Goal: Use online tool/utility: Use online tool/utility

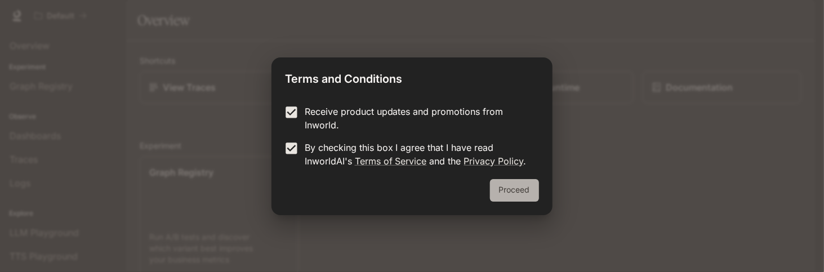
click at [516, 192] on button "Proceed" at bounding box center [514, 190] width 49 height 23
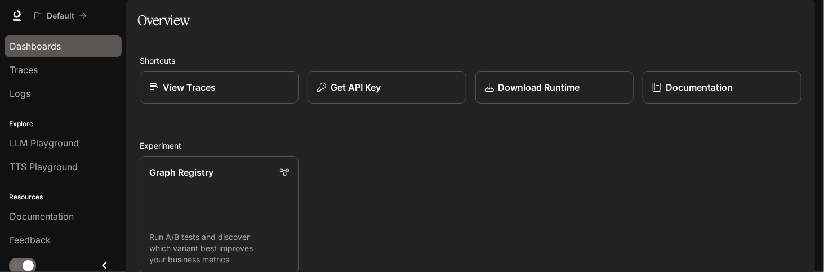
click at [59, 43] on span "Dashboards" at bounding box center [35, 46] width 51 height 14
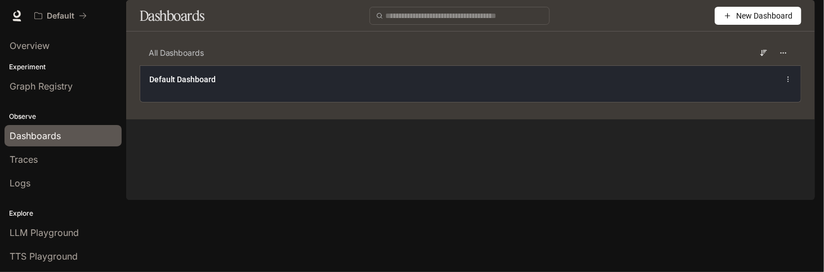
click at [359, 102] on div "Default Dashboard" at bounding box center [470, 83] width 660 height 37
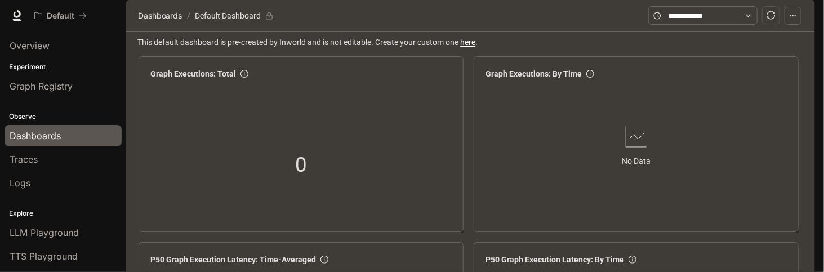
click at [55, 136] on span "Dashboards" at bounding box center [35, 136] width 51 height 14
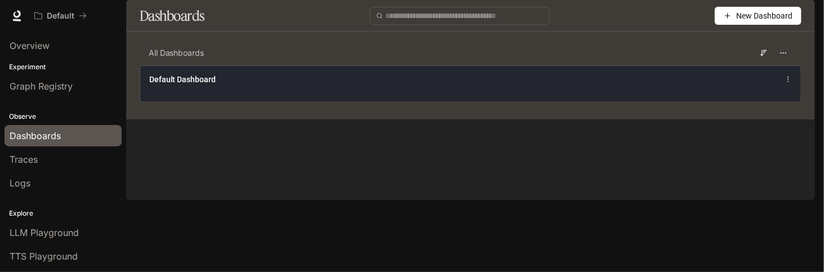
click at [274, 100] on div "Default Dashboard" at bounding box center [470, 83] width 660 height 37
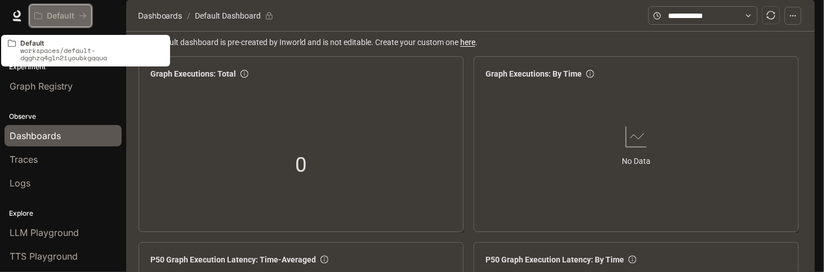
click at [62, 19] on p "Default" at bounding box center [61, 16] width 28 height 10
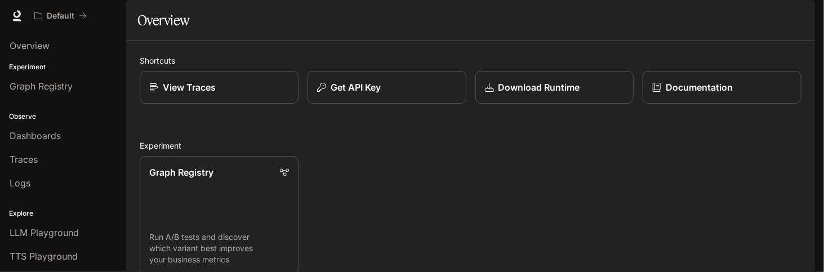
scroll to position [281, 0]
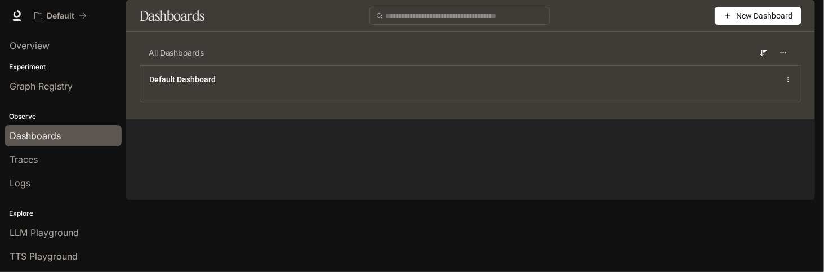
click at [768, 22] on span "New Dashboard" at bounding box center [764, 16] width 56 height 12
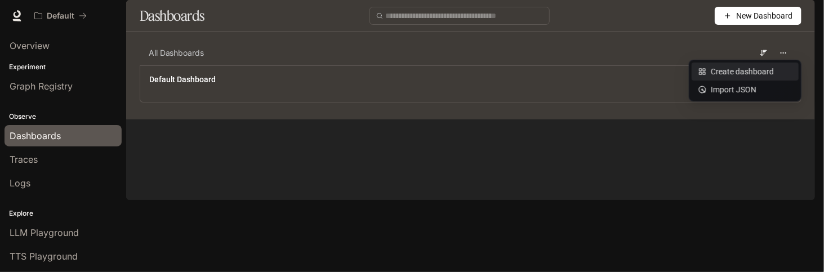
click at [732, 67] on div "Create dashboard" at bounding box center [744, 71] width 93 height 12
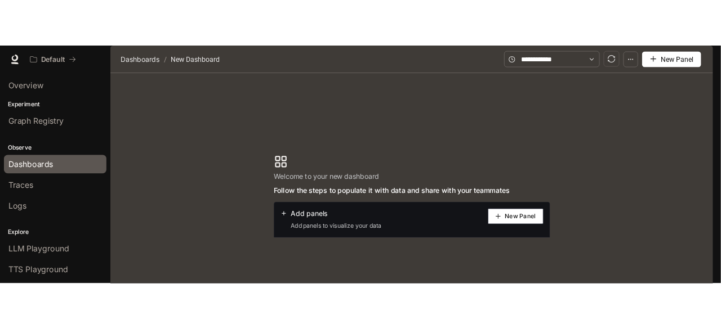
scroll to position [56, 0]
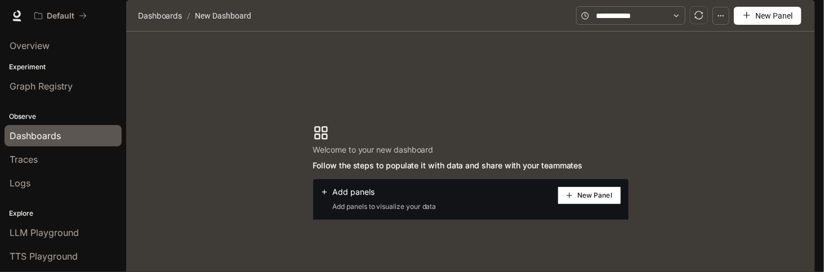
click at [600, 193] on span "New Panel" at bounding box center [594, 196] width 35 height 6
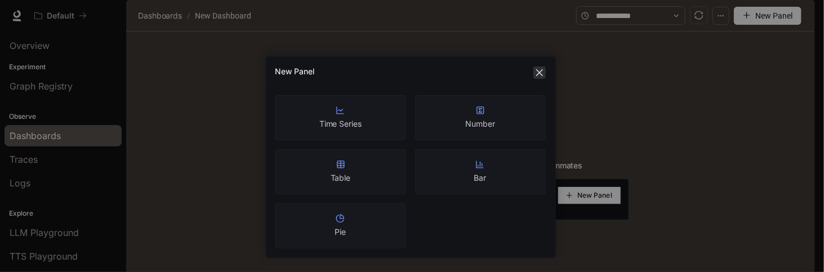
click at [542, 69] on icon "close" at bounding box center [538, 72] width 7 height 7
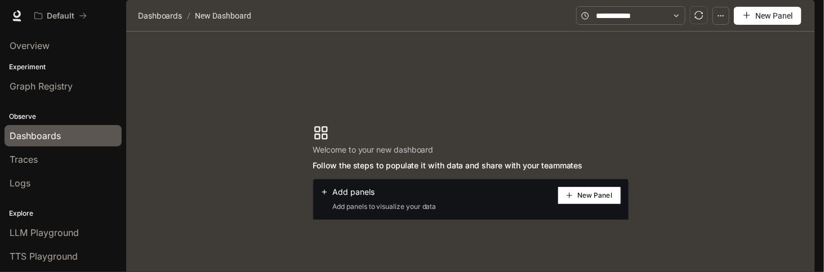
click at [546, 94] on section "Welcome to your new dashboard Follow the steps to populate it with data and sha…" at bounding box center [470, 172] width 689 height 281
click at [70, 39] on div "Overview" at bounding box center [63, 46] width 107 height 14
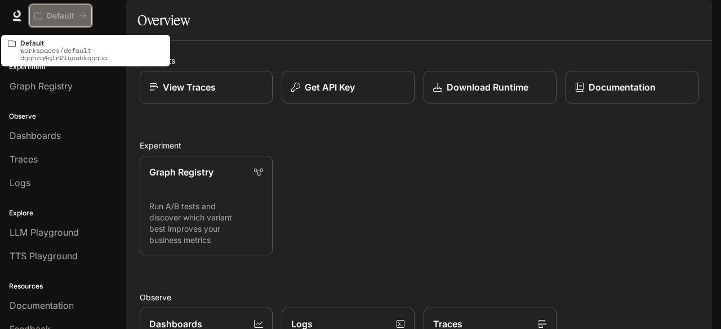
click at [66, 11] on p "Default" at bounding box center [61, 16] width 28 height 10
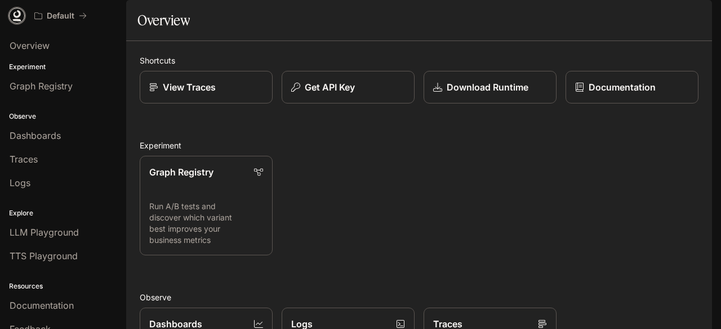
click at [16, 16] on icon at bounding box center [17, 14] width 7 height 8
click at [147, 104] on link "View Traces" at bounding box center [206, 87] width 134 height 33
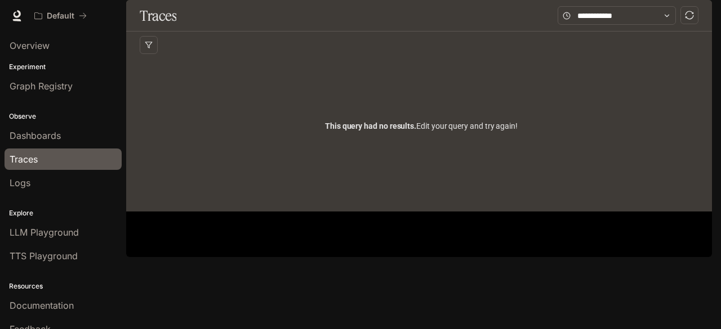
click at [65, 135] on div "Dashboards" at bounding box center [63, 136] width 107 height 14
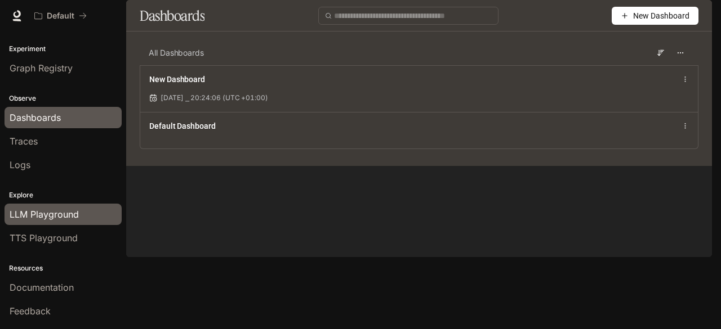
scroll to position [33, 0]
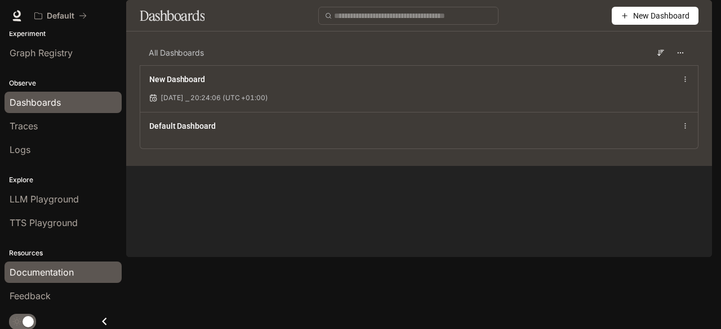
click at [53, 274] on span "Documentation" at bounding box center [42, 273] width 64 height 14
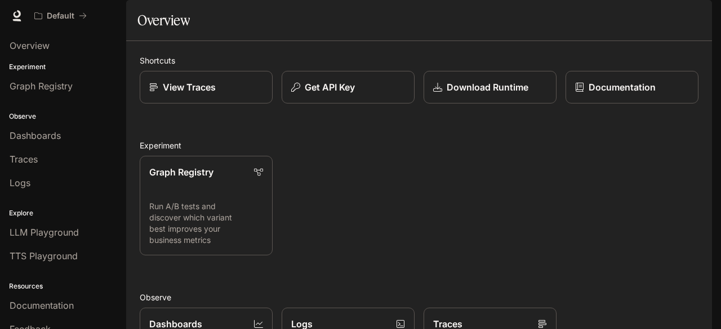
click at [700, 16] on img "button" at bounding box center [696, 16] width 16 height 16
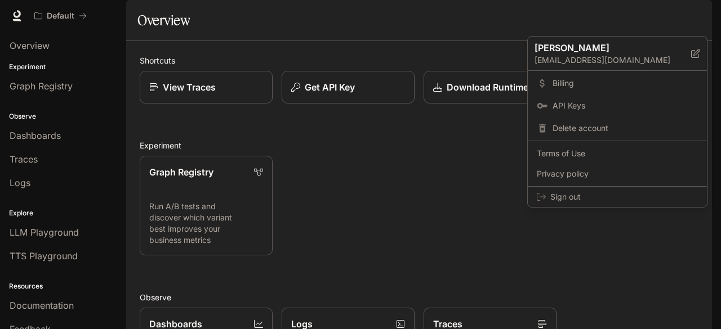
click at [377, 44] on div at bounding box center [360, 164] width 721 height 329
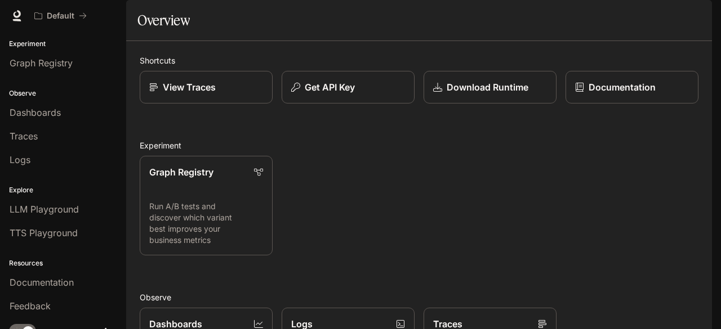
scroll to position [33, 0]
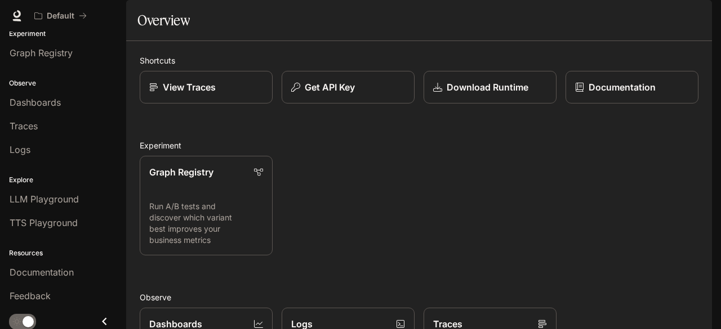
click at [97, 320] on icon "Close drawer" at bounding box center [104, 321] width 15 height 15
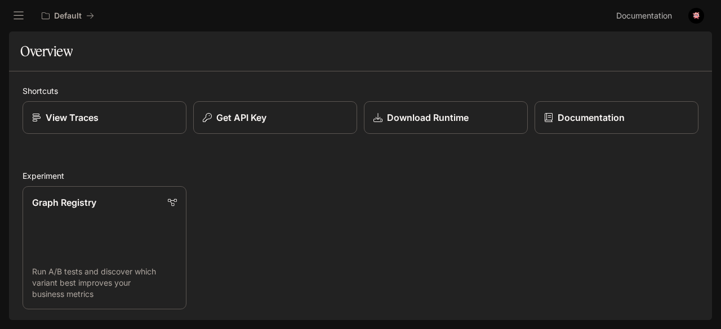
scroll to position [0, 0]
click at [15, 21] on icon "open drawer" at bounding box center [18, 15] width 11 height 11
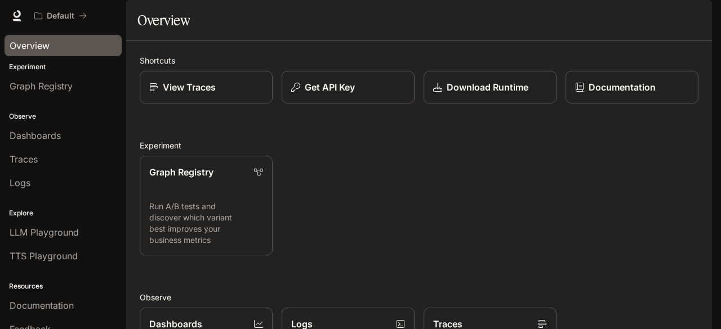
click at [51, 50] on div "Overview" at bounding box center [63, 46] width 107 height 14
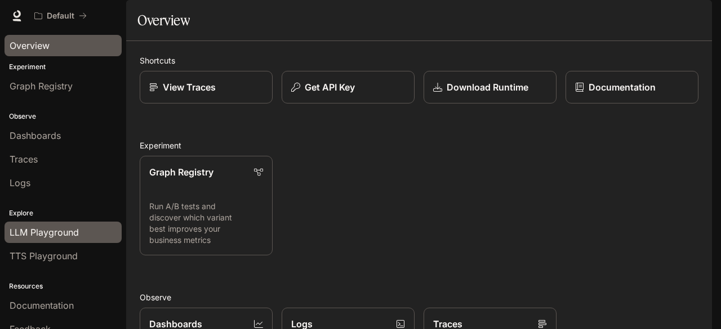
click at [53, 227] on span "LLM Playground" at bounding box center [44, 233] width 69 height 14
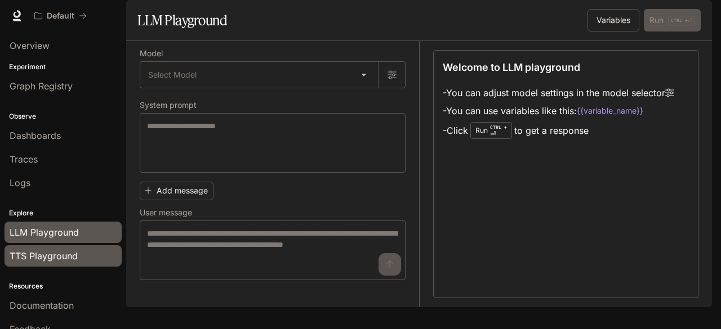
click at [47, 249] on span "TTS Playground" at bounding box center [44, 256] width 68 height 14
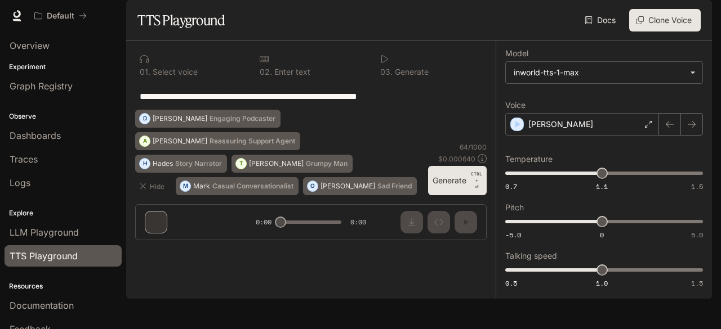
scroll to position [33, 0]
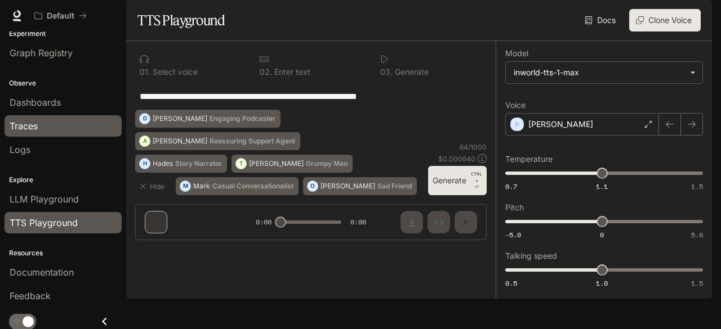
click at [28, 131] on span "Traces" at bounding box center [24, 126] width 28 height 14
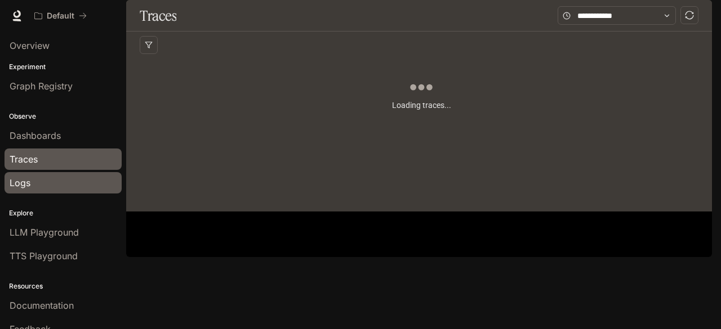
click at [38, 179] on div "Logs" at bounding box center [63, 183] width 107 height 14
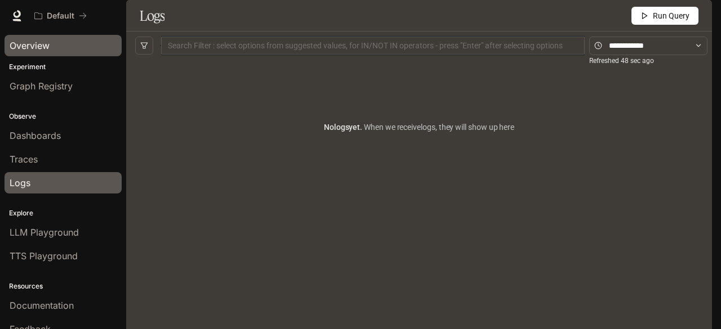
click at [46, 46] on span "Overview" at bounding box center [30, 46] width 40 height 14
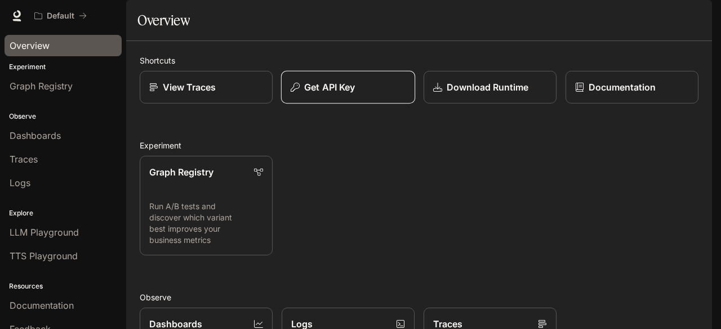
click at [342, 94] on p "Get API Key" at bounding box center [329, 88] width 51 height 14
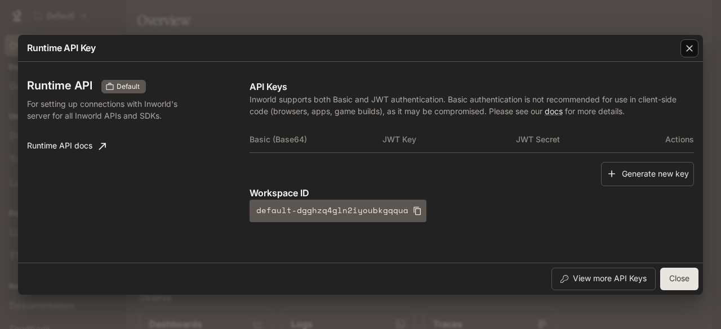
click at [691, 47] on icon "button" at bounding box center [688, 48] width 11 height 11
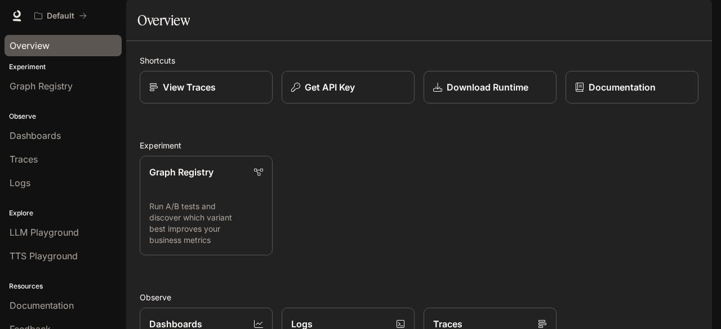
click at [54, 44] on div "Overview" at bounding box center [63, 46] width 107 height 14
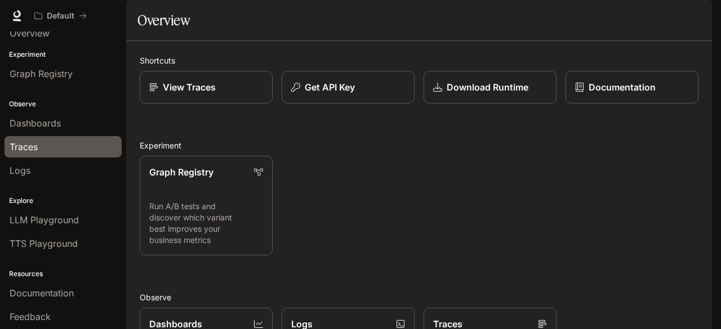
scroll to position [33, 0]
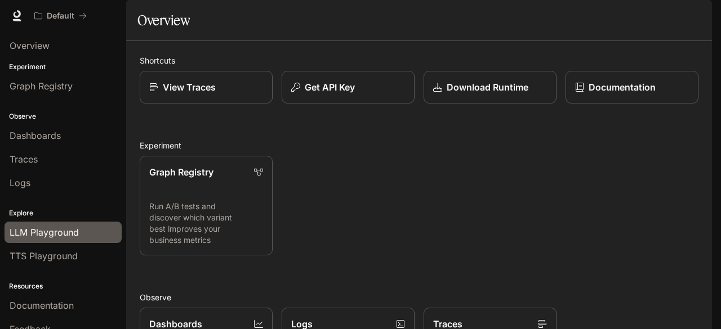
click at [56, 234] on span "LLM Playground" at bounding box center [44, 233] width 69 height 14
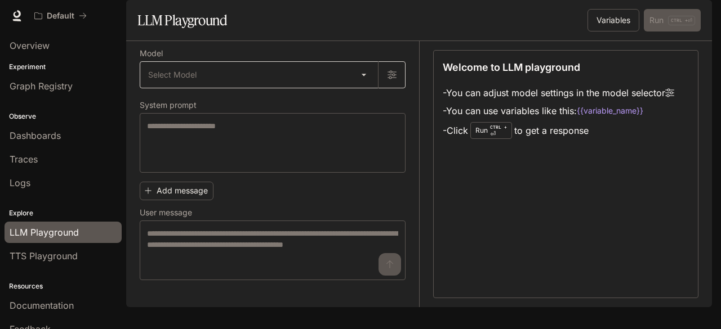
click at [298, 98] on body "Skip to main content Default Documentation Documentation Portal Overview Experi…" at bounding box center [360, 164] width 721 height 329
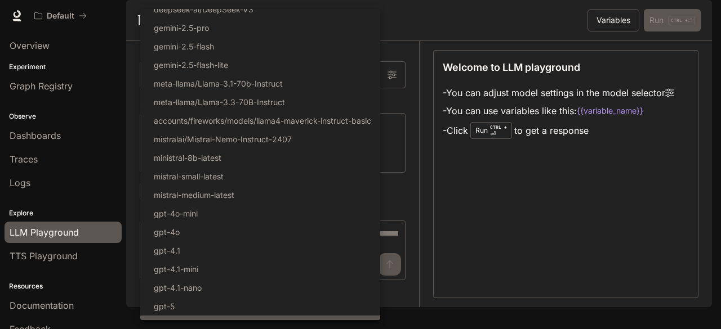
scroll to position [153, 0]
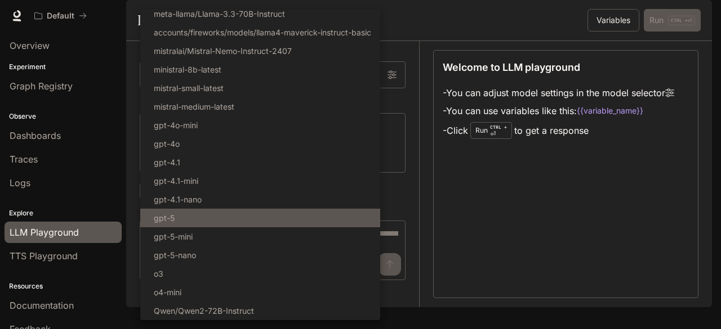
click at [229, 217] on li "gpt-5" at bounding box center [260, 218] width 240 height 19
type input "*****"
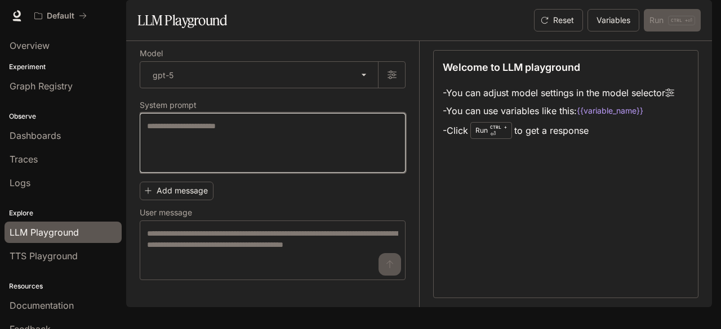
click at [275, 166] on textarea at bounding box center [272, 142] width 251 height 45
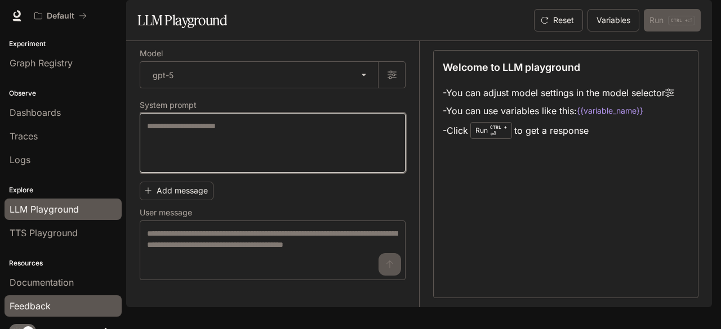
scroll to position [33, 0]
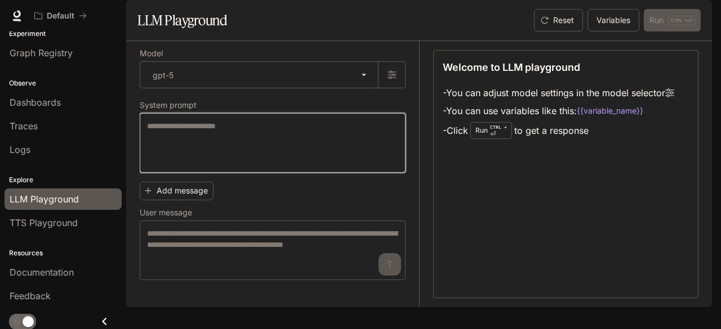
click at [218, 166] on textarea at bounding box center [272, 142] width 251 height 45
type textarea "**********"
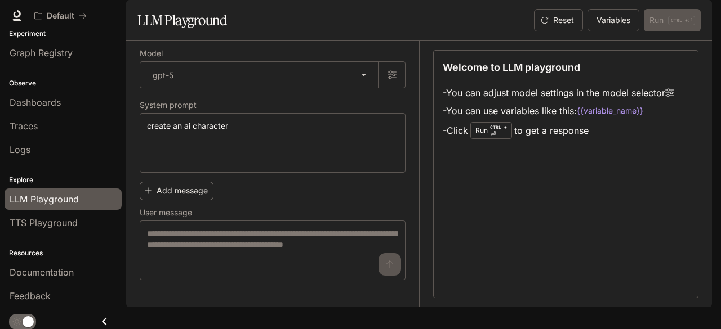
click at [177, 200] on button "Add message" at bounding box center [177, 191] width 74 height 19
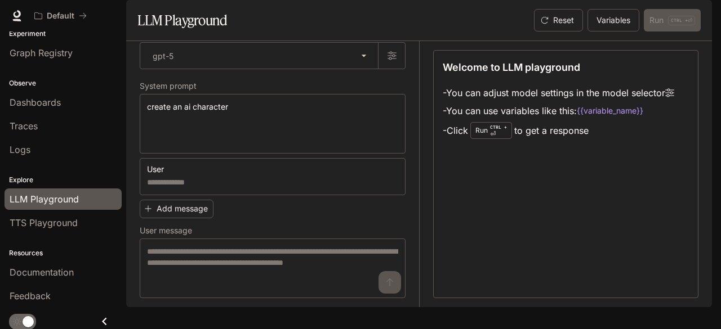
scroll to position [34, 0]
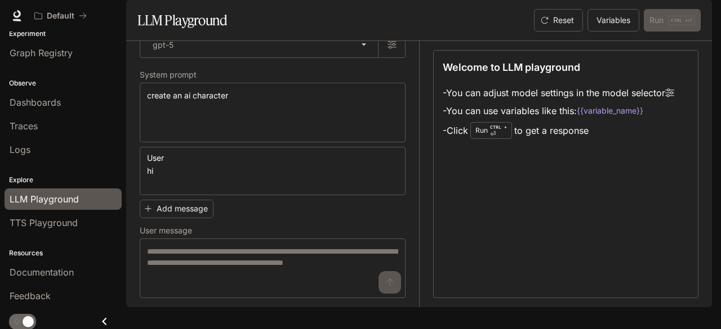
type textarea "**"
click at [512, 213] on div "Welcome to LLM playground - You can adjust model settings in the model selector…" at bounding box center [565, 174] width 265 height 248
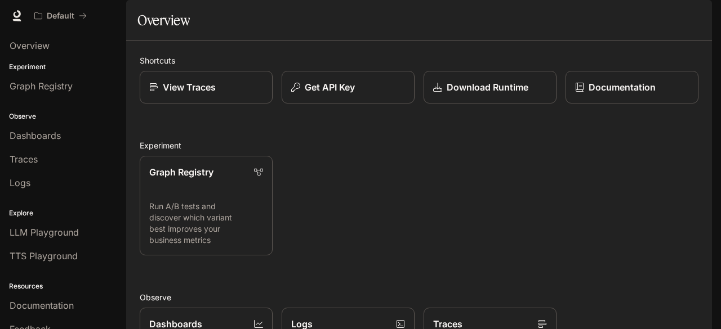
scroll to position [279, 0]
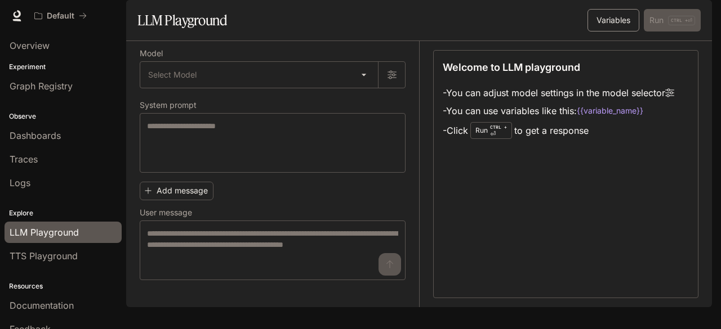
click at [604, 32] on button "Variables" at bounding box center [613, 20] width 52 height 23
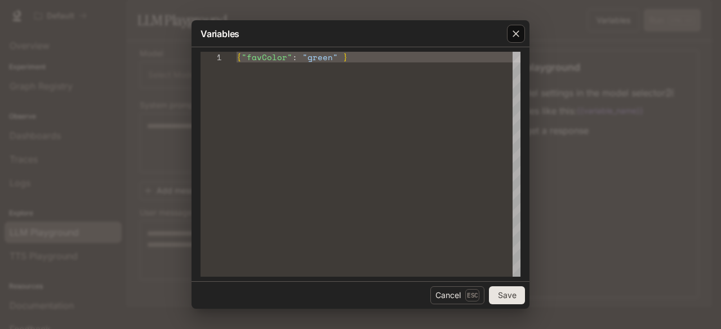
click at [516, 37] on icon "button" at bounding box center [515, 33] width 11 height 11
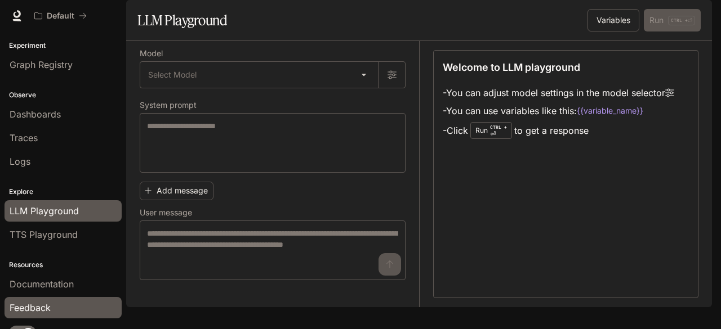
scroll to position [33, 0]
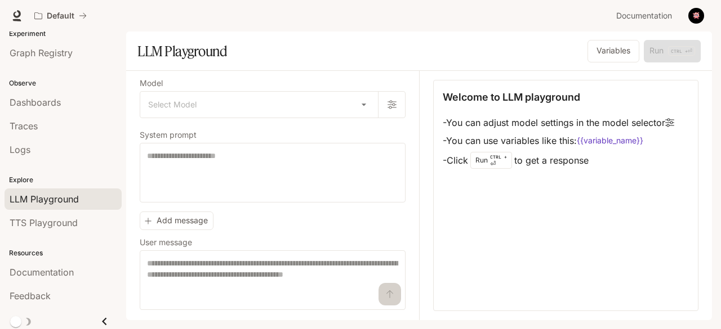
click at [101, 316] on icon "Close drawer" at bounding box center [104, 321] width 15 height 15
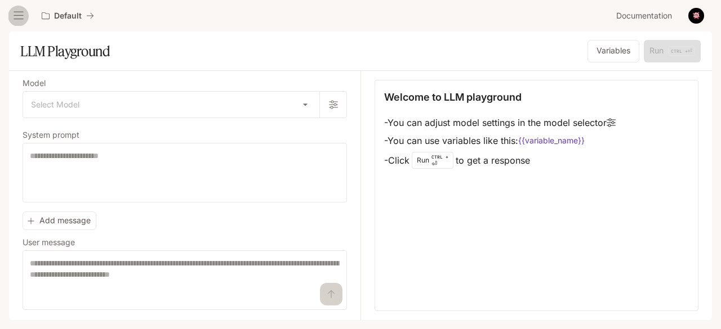
click at [11, 14] on button "open drawer" at bounding box center [18, 16] width 20 height 20
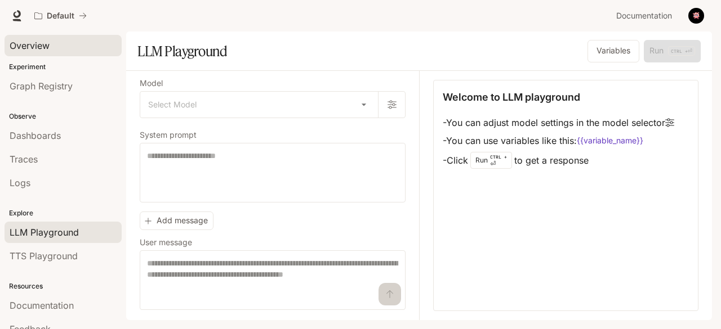
click at [60, 44] on div "Overview" at bounding box center [63, 46] width 107 height 14
